Goal: Transaction & Acquisition: Purchase product/service

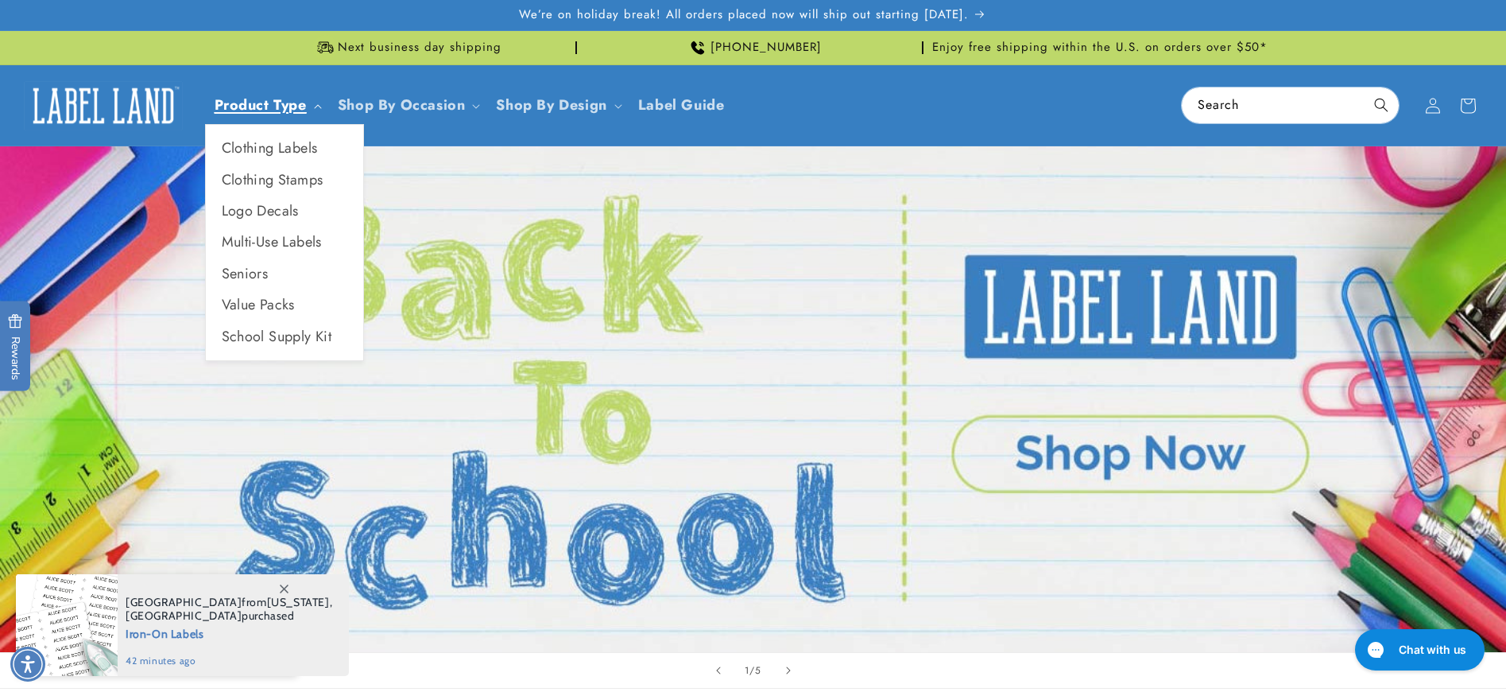
click at [248, 108] on link "Product Type" at bounding box center [261, 105] width 92 height 21
click at [251, 131] on ul "Clothing Labels Clothing Stamps Logo Decals Multi-Use Labels Seniors Value Pack…" at bounding box center [284, 242] width 159 height 237
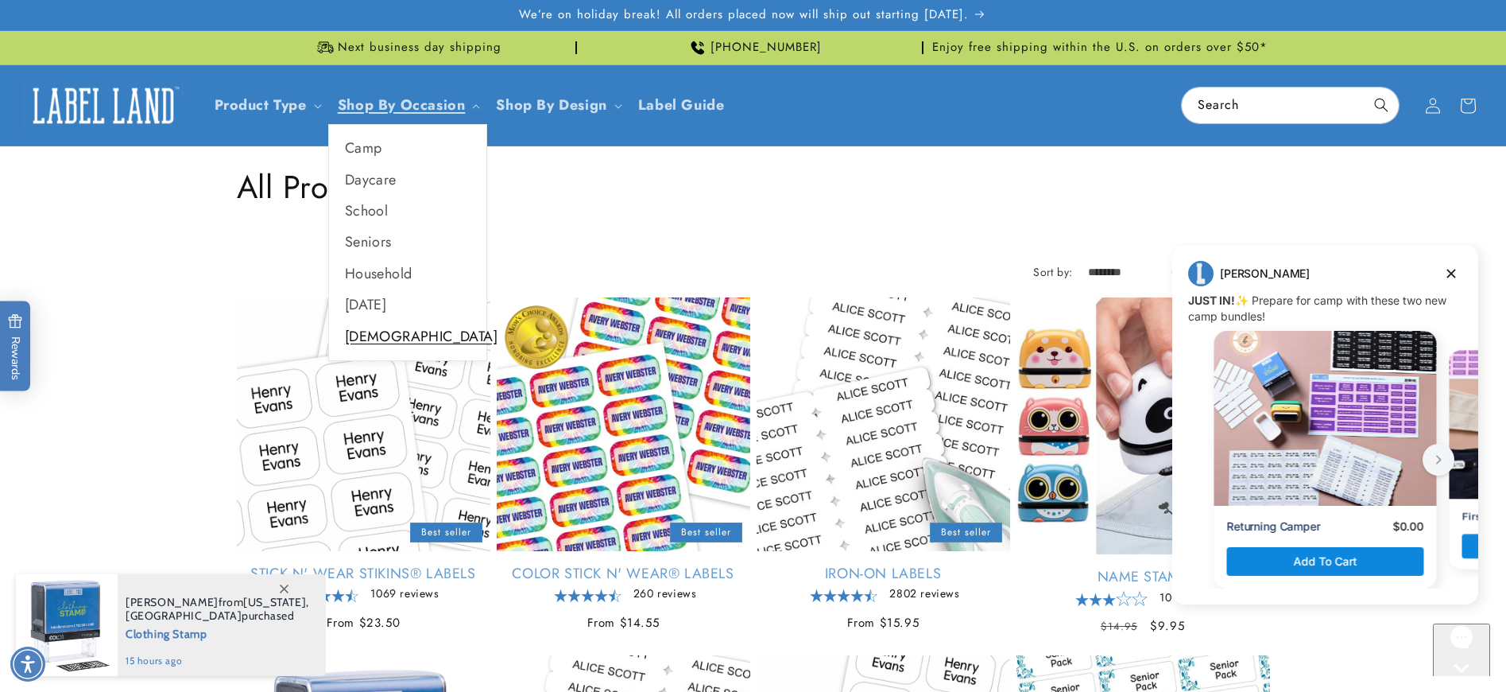
click at [356, 335] on link "[DEMOGRAPHIC_DATA]" at bounding box center [407, 336] width 157 height 31
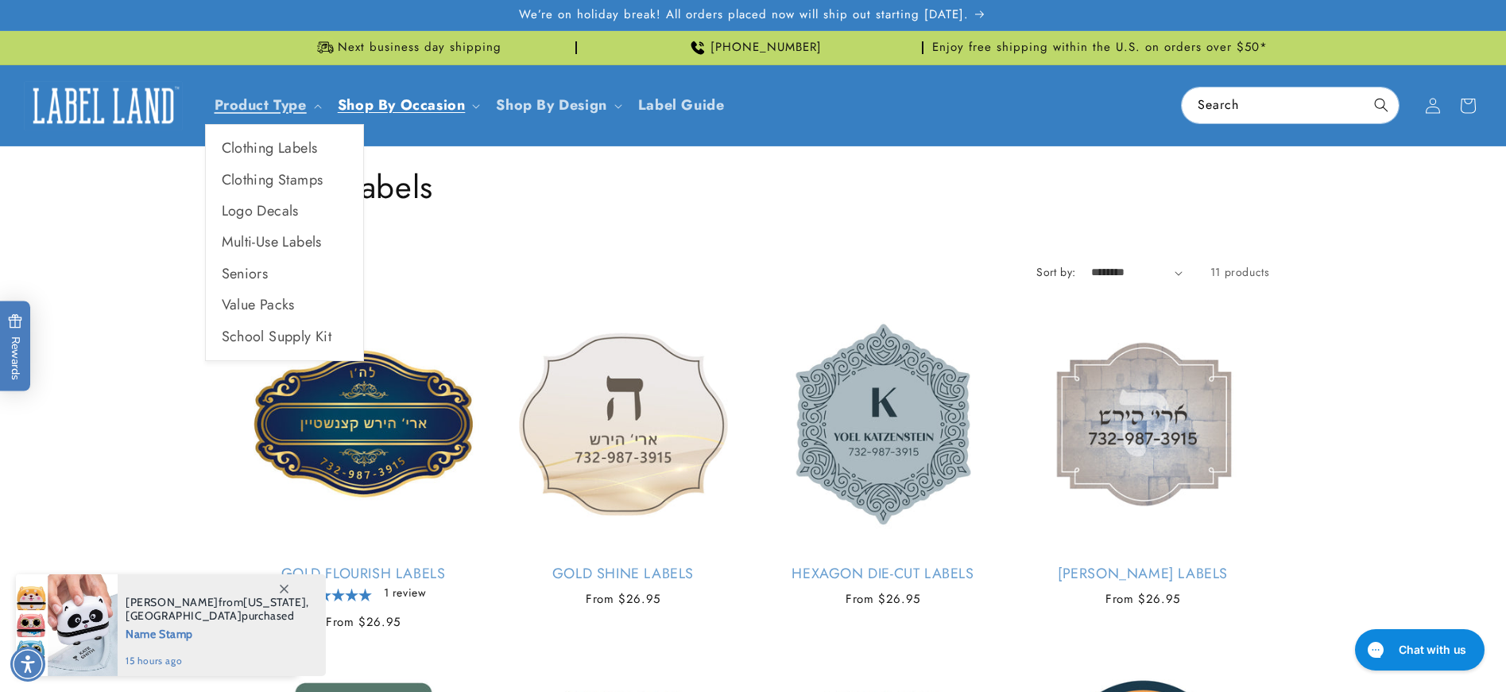
click at [284, 130] on ul "Clothing Labels Clothing Stamps Logo Decals Multi-Use Labels Seniors Value Pack…" at bounding box center [284, 242] width 159 height 237
click at [240, 276] on link "Seniors" at bounding box center [284, 273] width 157 height 31
